Goal: Information Seeking & Learning: Learn about a topic

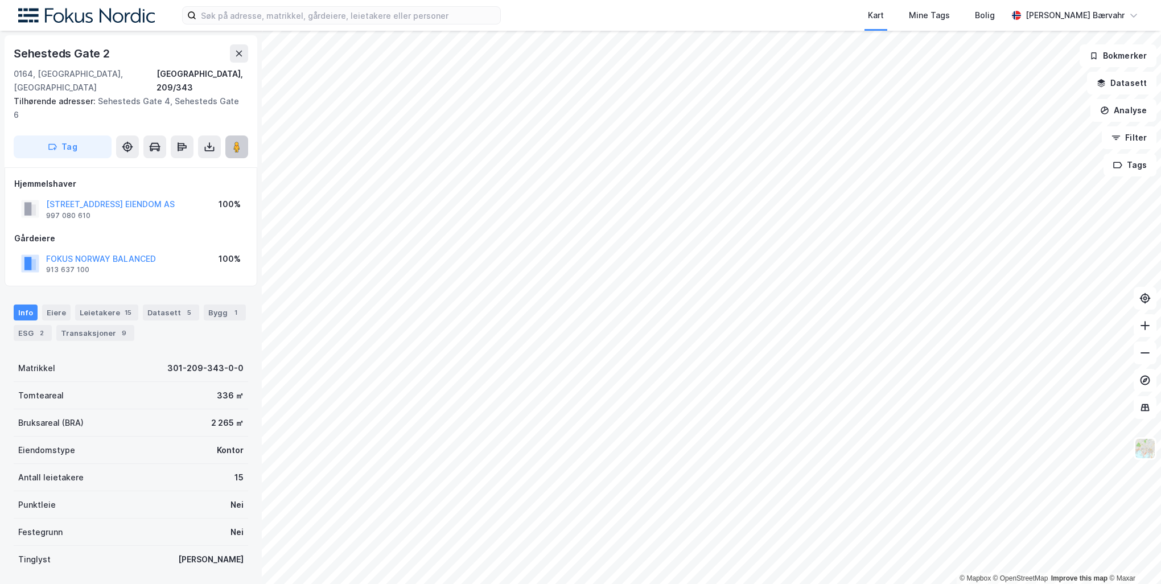
click at [242, 135] on button at bounding box center [236, 146] width 23 height 23
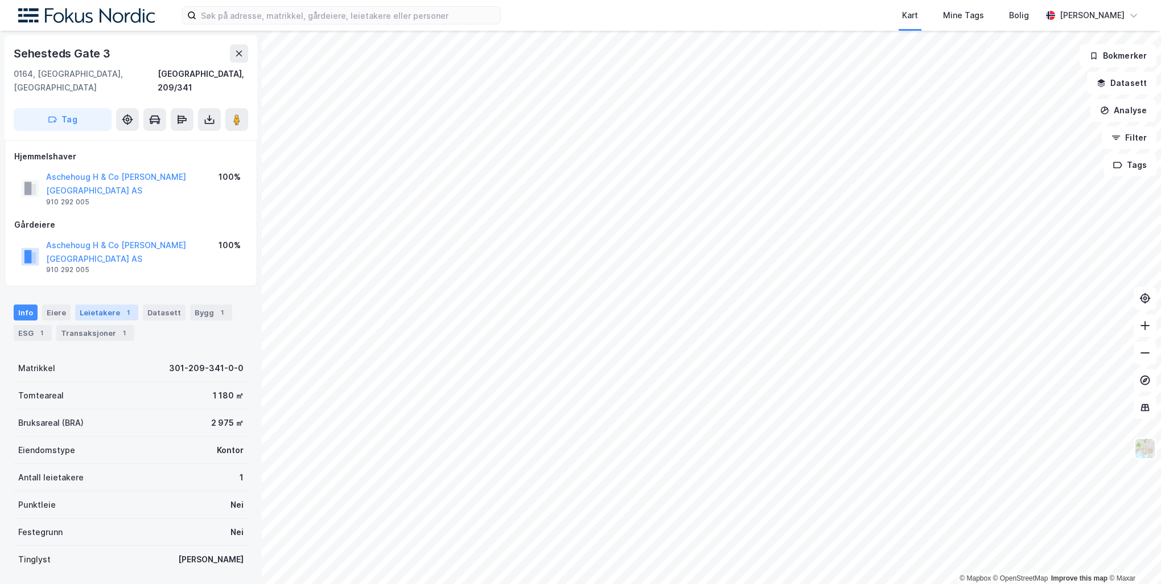
click at [126, 307] on div "1" at bounding box center [127, 312] width 11 height 11
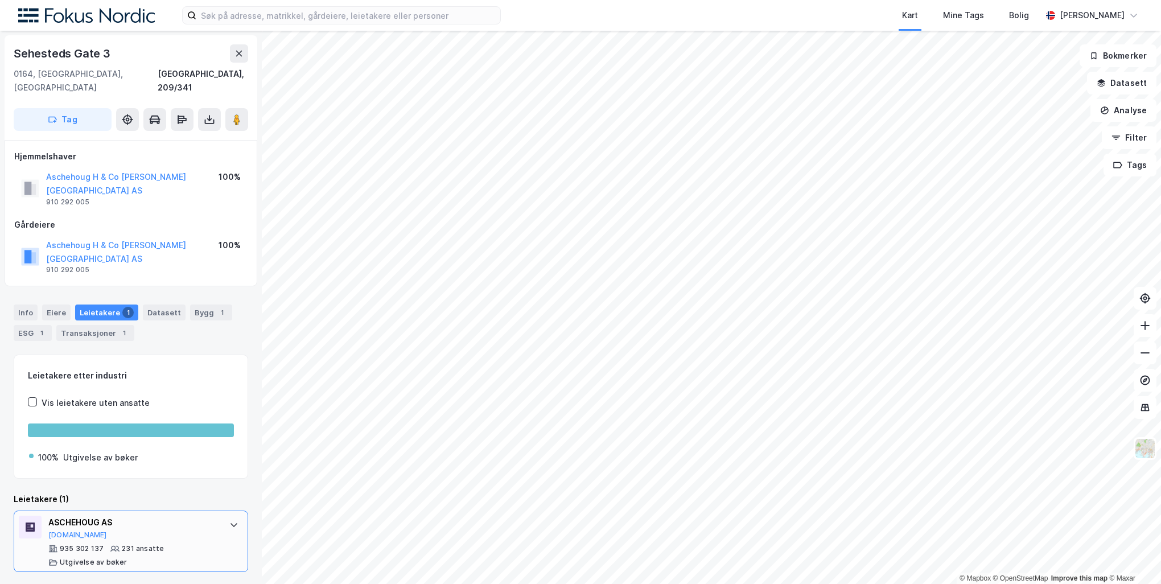
click at [225, 515] on div at bounding box center [234, 524] width 18 height 18
click at [190, 304] on div "Bygg 1" at bounding box center [211, 312] width 42 height 16
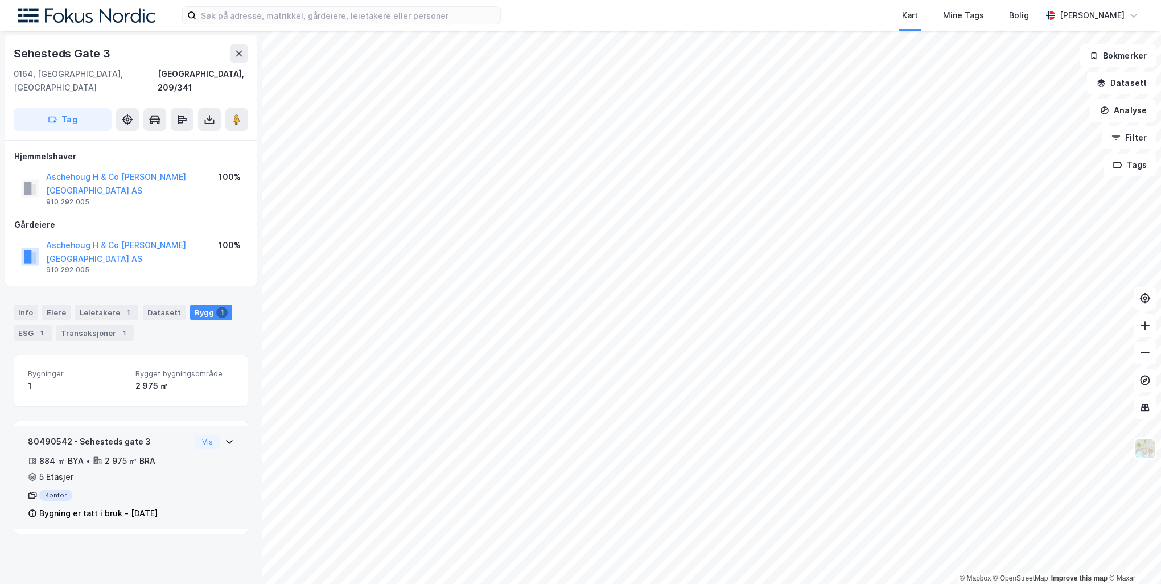
click at [225, 437] on icon at bounding box center [229, 441] width 9 height 9
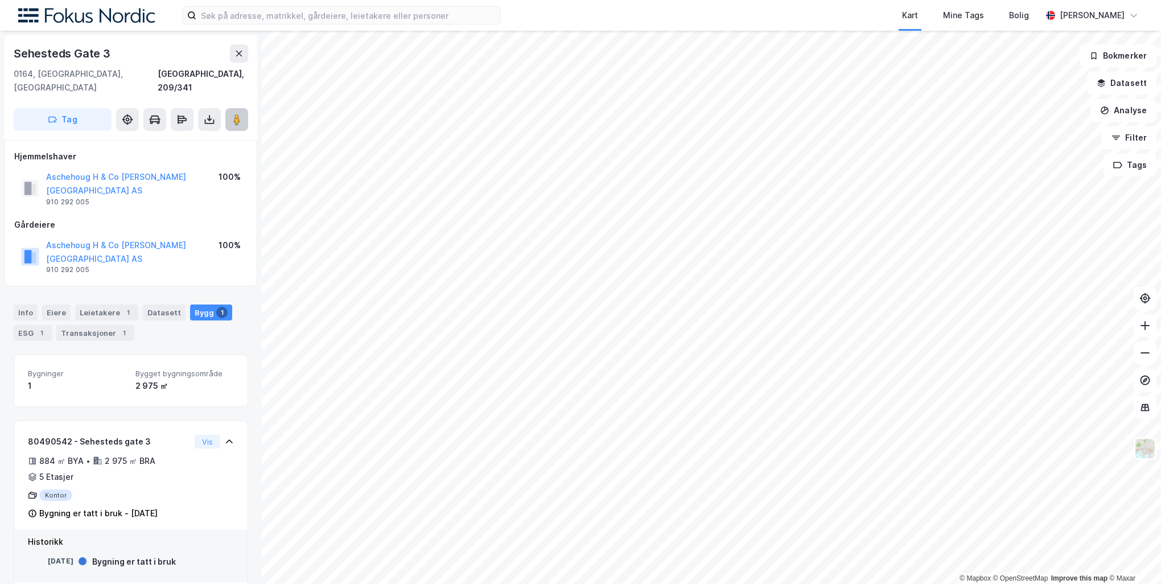
click at [236, 114] on image at bounding box center [236, 119] width 7 height 11
click at [240, 114] on image at bounding box center [236, 119] width 7 height 11
